Goal: Task Accomplishment & Management: Use online tool/utility

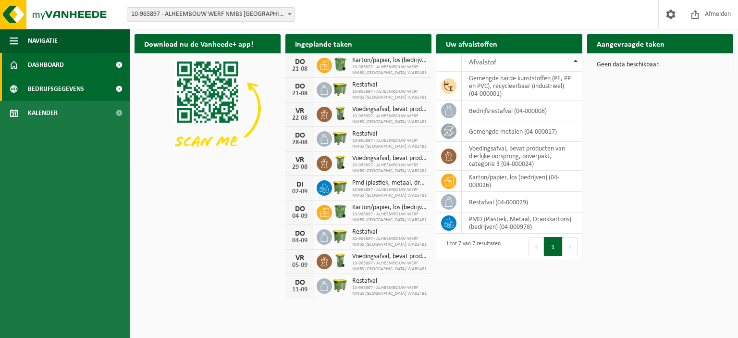
click at [51, 82] on span "Bedrijfsgegevens" at bounding box center [56, 89] width 56 height 24
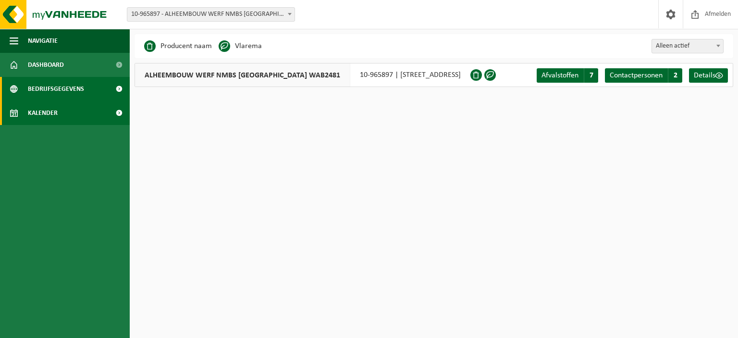
click at [62, 109] on link "Kalender" at bounding box center [65, 113] width 130 height 24
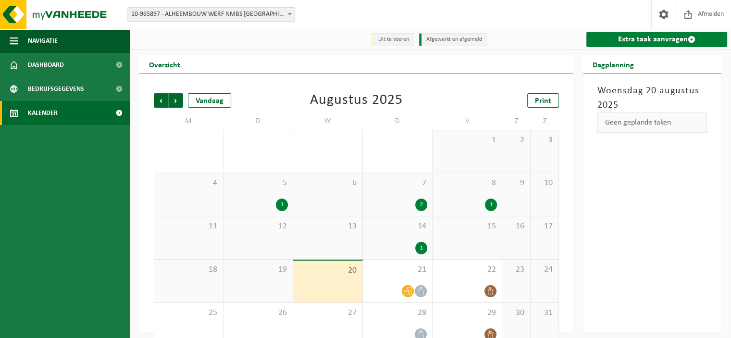
click at [622, 44] on link "Extra taak aanvragen" at bounding box center [656, 39] width 141 height 15
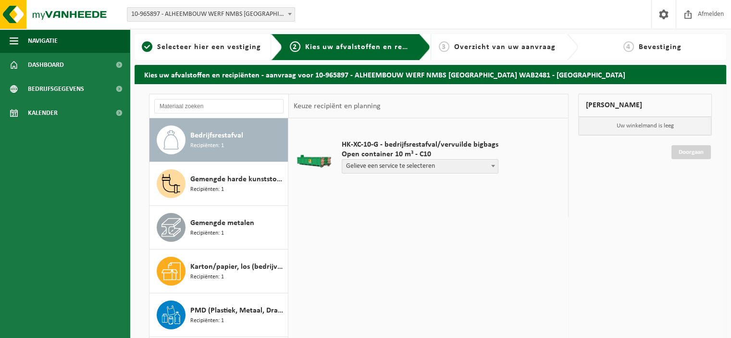
scroll to position [96, 0]
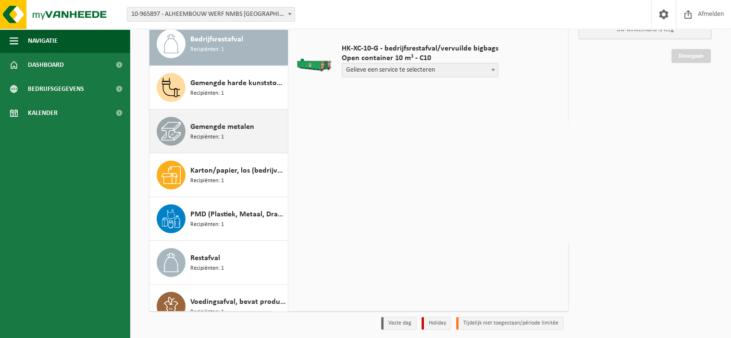
click at [219, 146] on div "Gemengde metalen Recipiënten: 1" at bounding box center [218, 131] width 139 height 43
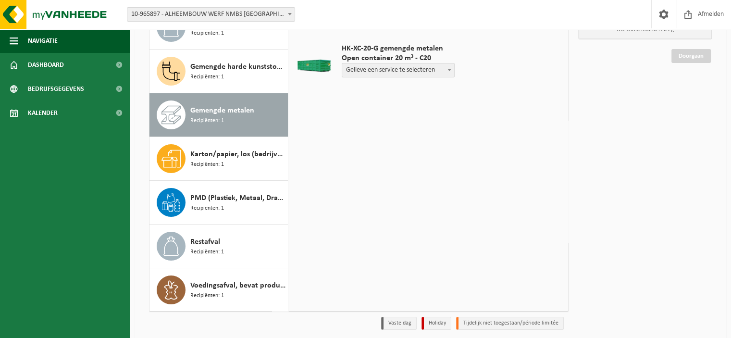
click at [395, 74] on span "Gelieve een service te selecteren" at bounding box center [398, 69] width 112 height 13
select select "P2PL-VEL-096372_HK-XC-20-GN-00_04-000017_46"
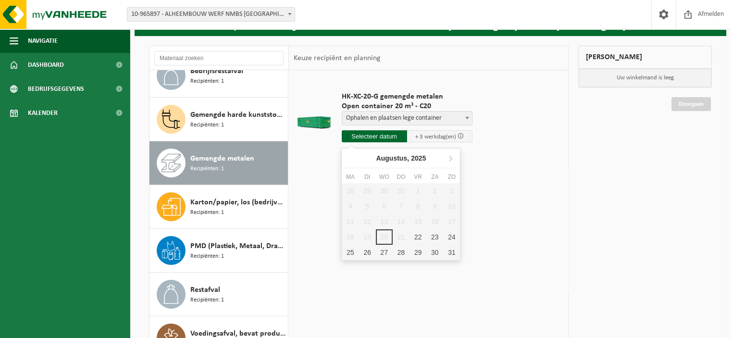
click at [369, 139] on input "text" at bounding box center [374, 136] width 65 height 12
click at [418, 238] on div "22" at bounding box center [417, 236] width 17 height 15
type input "Van 2025-08-22"
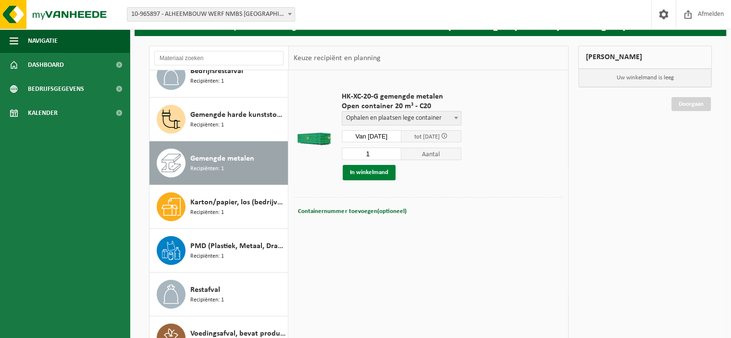
click at [375, 171] on button "In winkelmand" at bounding box center [369, 172] width 53 height 15
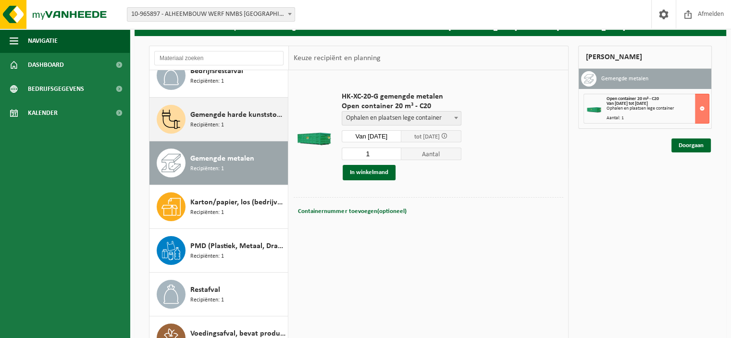
click at [236, 127] on div "Gemengde harde kunststoffen (PE, PP en PVC), recycleerbaar (industrieel) Recipi…" at bounding box center [237, 119] width 95 height 29
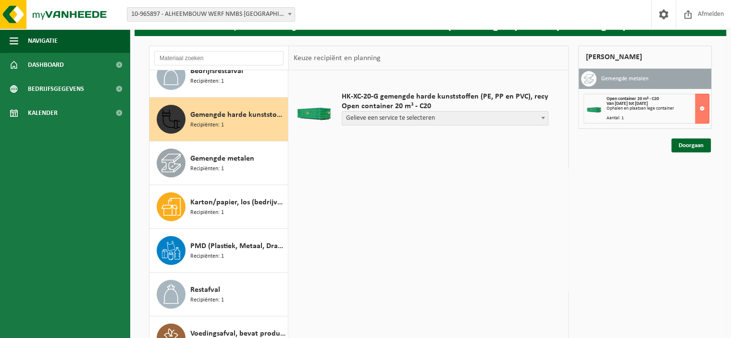
click at [409, 123] on span "Gelieve een service te selecteren" at bounding box center [445, 117] width 206 height 13
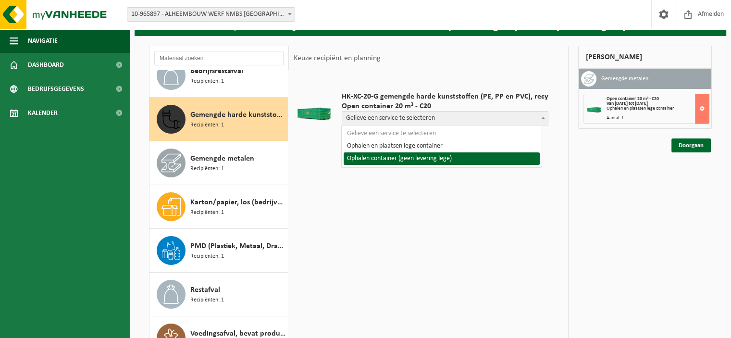
select select "P2PL-VEL-096474_HK-XC-20-GN-00_04-000001_72"
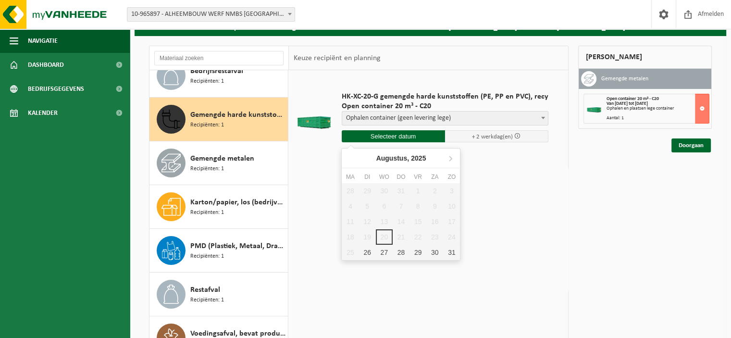
click at [365, 132] on input "text" at bounding box center [393, 136] width 103 height 12
click at [418, 257] on div "29" at bounding box center [417, 252] width 17 height 15
type input "Van 2025-08-29"
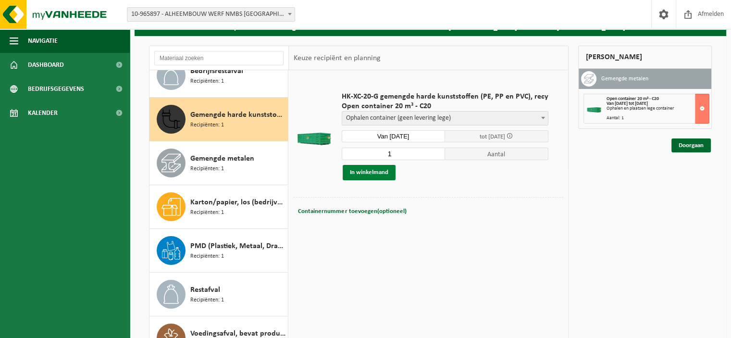
click at [366, 172] on button "In winkelmand" at bounding box center [369, 172] width 53 height 15
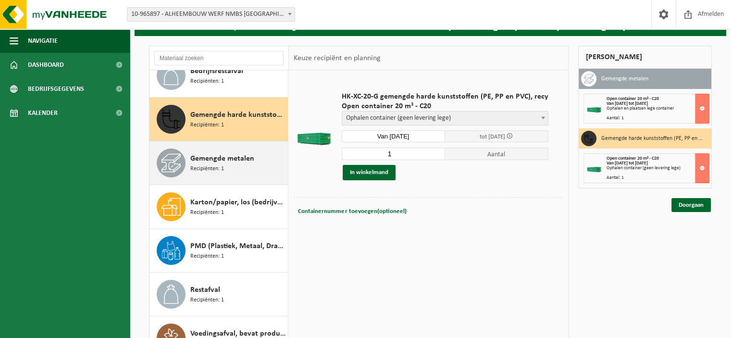
scroll to position [0, 0]
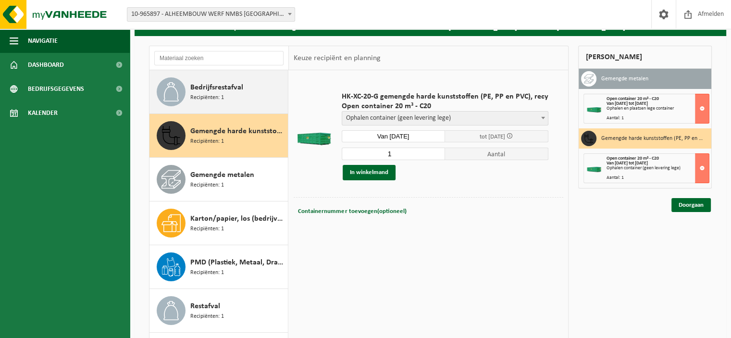
click at [235, 93] on div "Bedrijfsrestafval Recipiënten: 1" at bounding box center [237, 91] width 95 height 29
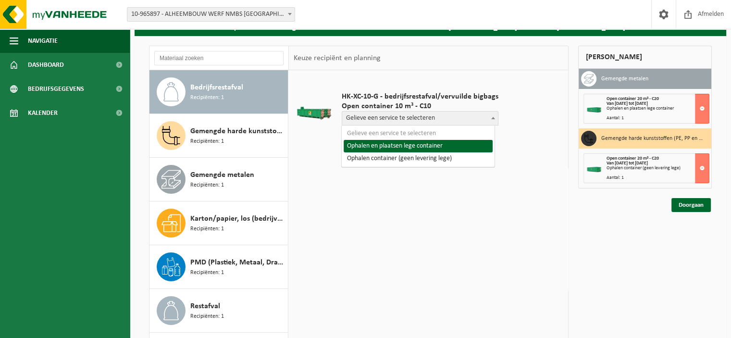
click at [361, 117] on span "Gelieve een service te selecteren" at bounding box center [420, 117] width 156 height 13
select select "P2PL-VEL-095234_HK-XC-10-GN-00_04-000008_46"
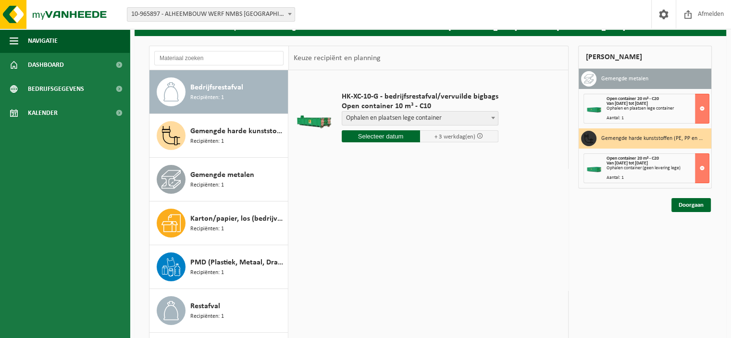
click at [376, 136] on input "text" at bounding box center [381, 136] width 78 height 12
click at [426, 239] on div "28 29 30 31 1 2 3 4 5 6 7 8 9 10 11 12 13 14 15 16 17 18 19 20 21 22 23 24 25 2…" at bounding box center [401, 221] width 118 height 77
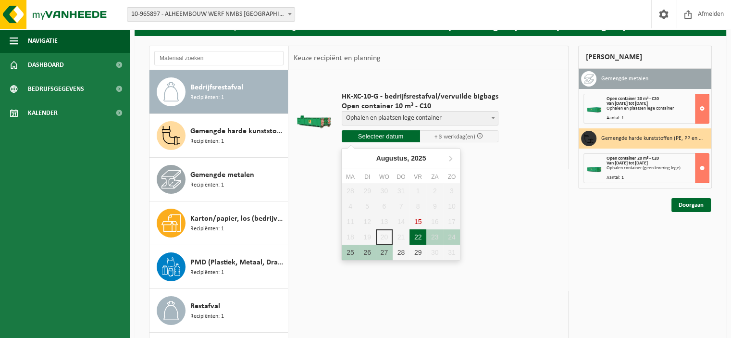
click at [423, 238] on div "22" at bounding box center [417, 236] width 17 height 15
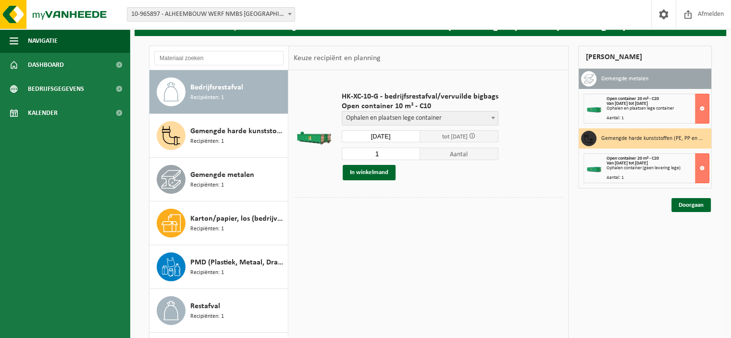
type input "Van 2025-08-22"
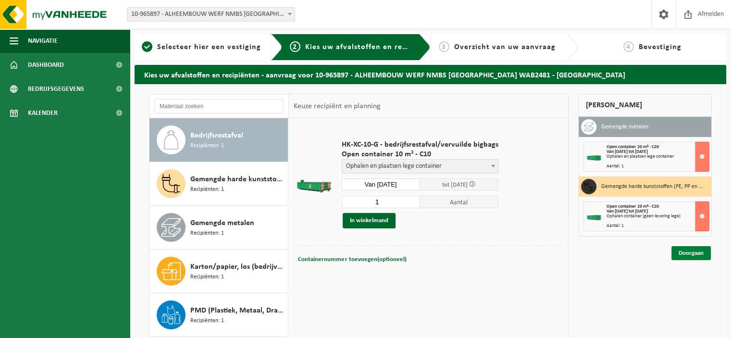
click at [680, 249] on link "Doorgaan" at bounding box center [690, 253] width 39 height 14
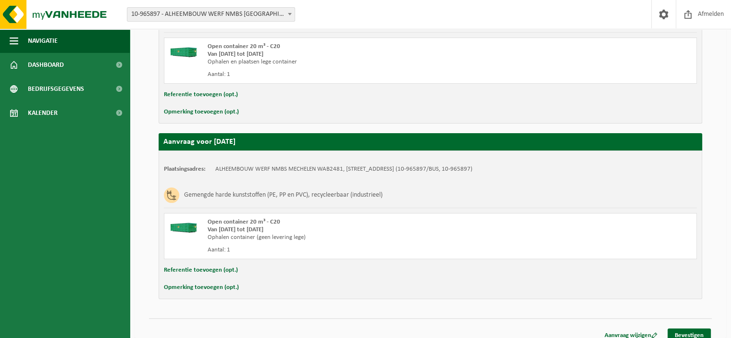
scroll to position [248, 0]
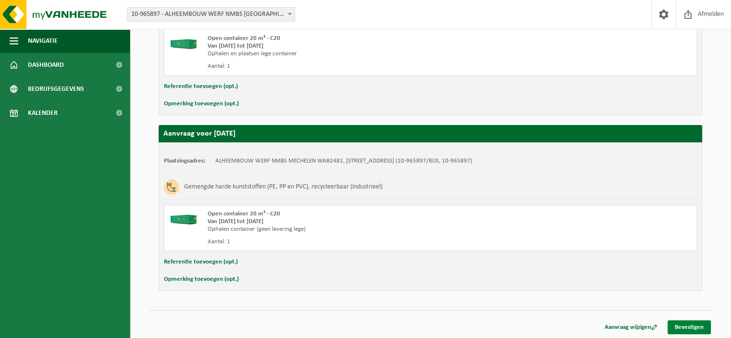
click at [673, 322] on link "Bevestigen" at bounding box center [688, 327] width 43 height 14
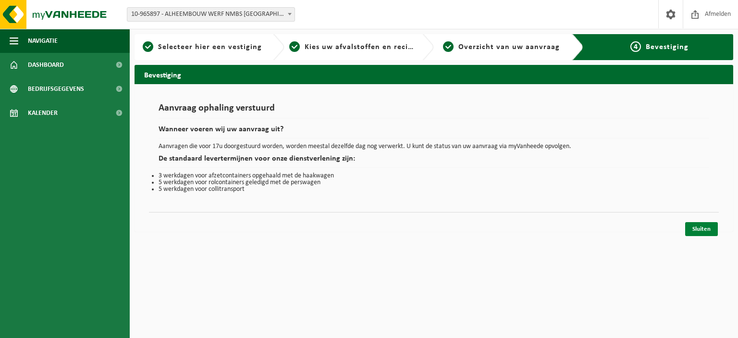
click at [698, 229] on link "Sluiten" at bounding box center [701, 229] width 33 height 14
